Goal: Register for event/course

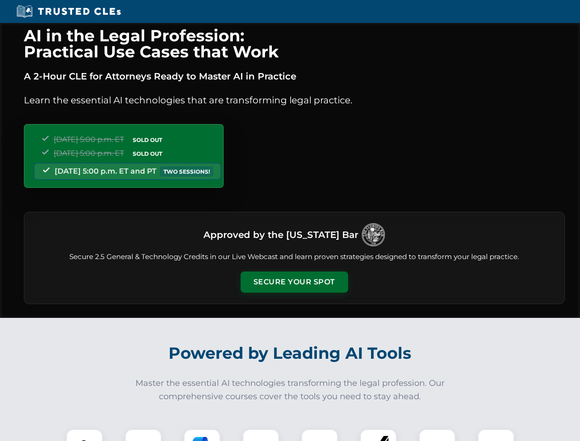
click at [294, 282] on button "Secure Your Spot" at bounding box center [294, 281] width 107 height 21
click at [84, 435] on img at bounding box center [84, 447] width 27 height 27
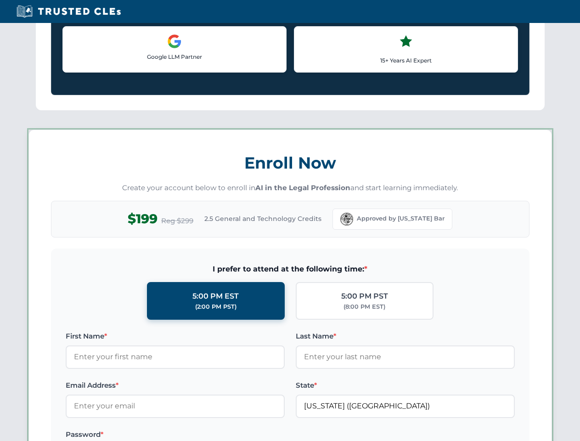
click at [202, 435] on label "Password *" at bounding box center [175, 434] width 219 height 11
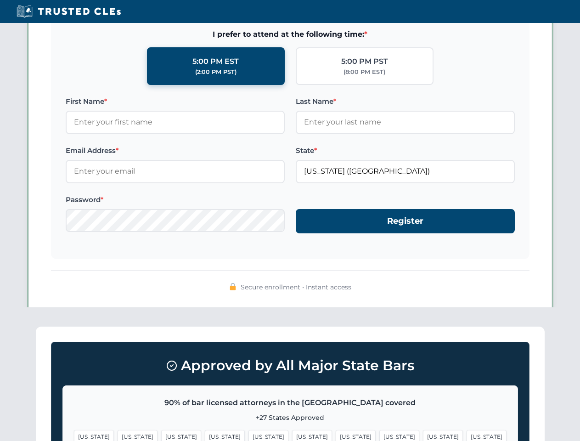
click at [423, 435] on span "[US_STATE]" at bounding box center [443, 436] width 40 height 13
